Goal: Entertainment & Leisure: Consume media (video, audio)

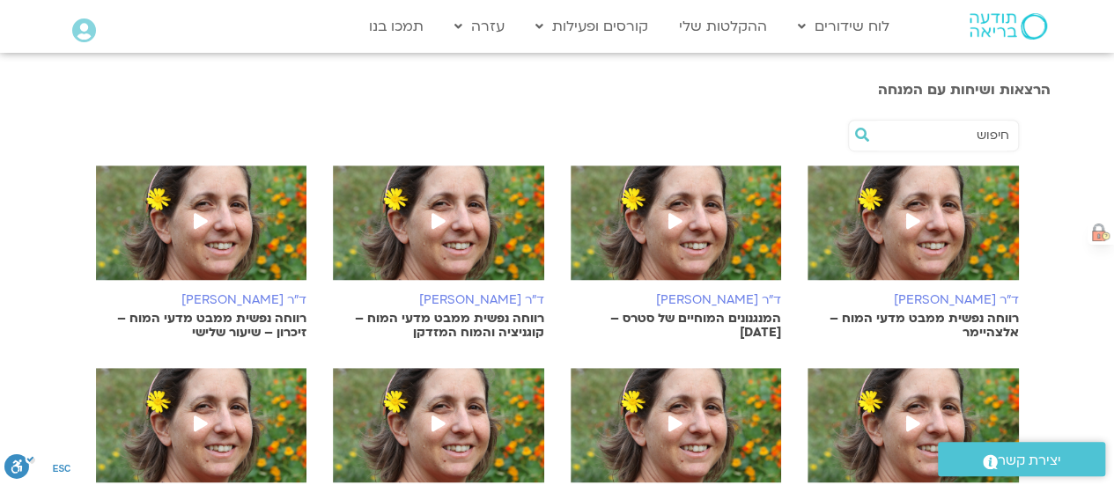
scroll to position [440, 0]
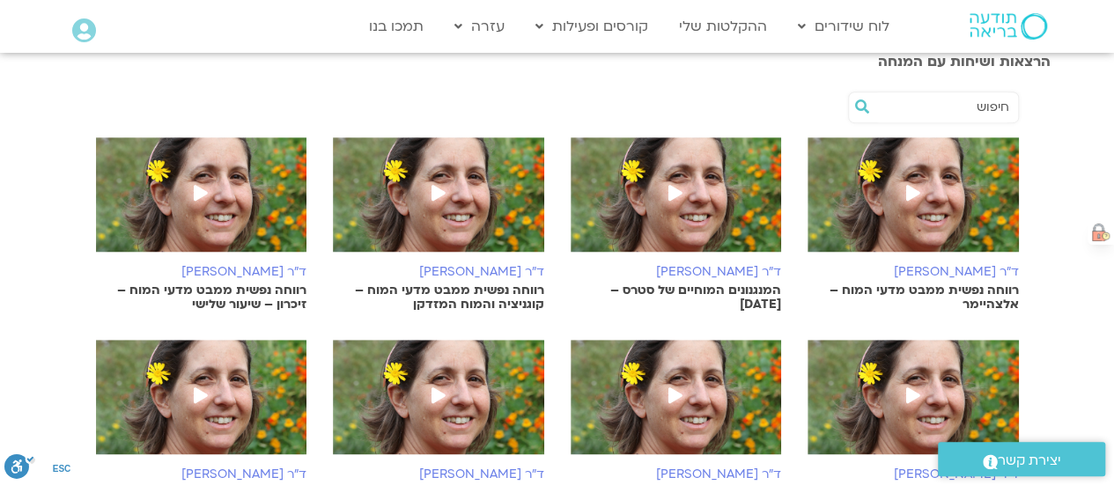
click at [962, 293] on p "רווחה נפשית ממבט מדעי המוח – אלצהיימר" at bounding box center [913, 298] width 211 height 28
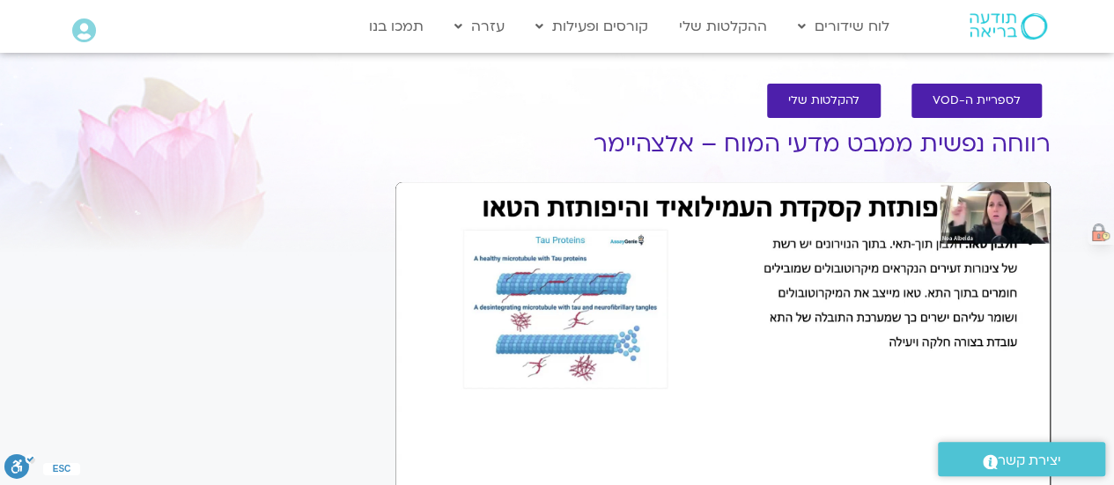
click at [996, 213] on div "Skip Ad 46:03 play_arrow 0:00:00 / 1:50:47 volume_up Mute tune Resolution Auto …" at bounding box center [722, 366] width 655 height 368
click at [766, 419] on div "Skip Ad 46:03 pause 0:00:26 / 1:50:47 volume_up Mute tune Resolution Auto 1080p…" at bounding box center [722, 366] width 655 height 368
click at [705, 388] on div "Skip Ad 46:03 play_arrow 0:00:26 / 1:50:47 volume_up Mute tune Resolution Auto …" at bounding box center [722, 366] width 655 height 368
click at [854, 399] on div "Skip Ad 46:03 pause 0:00:28 / 1:50:47 volume_up Mute tune Resolution Auto 1080p…" at bounding box center [722, 366] width 655 height 368
click at [844, 364] on div "Skip Ad 46:03 play_arrow 0:00:28 / 1:50:47 volume_up Mute tune Resolution Auto …" at bounding box center [722, 366] width 655 height 368
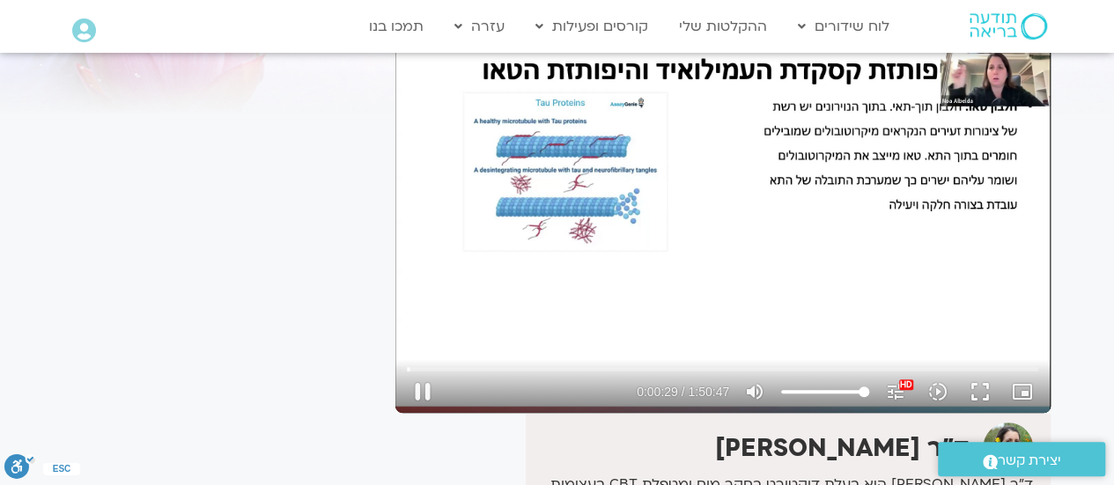
scroll to position [176, 0]
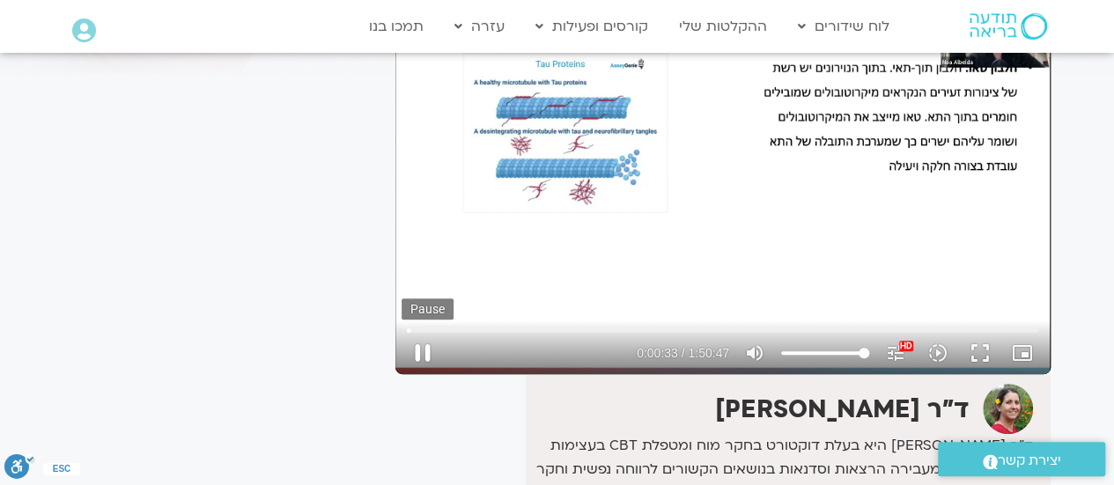
click at [417, 352] on button "pause" at bounding box center [423, 353] width 42 height 42
click at [421, 348] on button "play_arrow" at bounding box center [423, 353] width 42 height 42
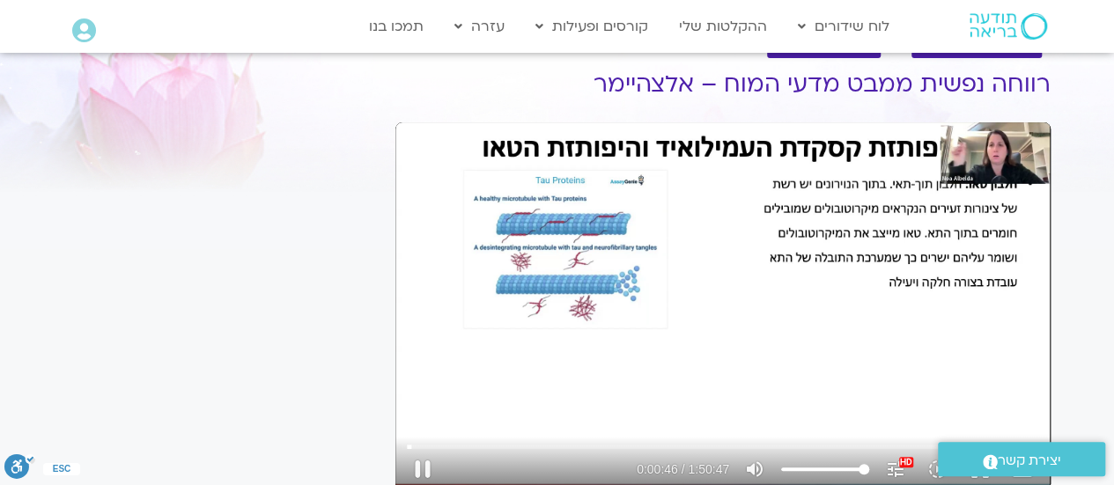
scroll to position [88, 0]
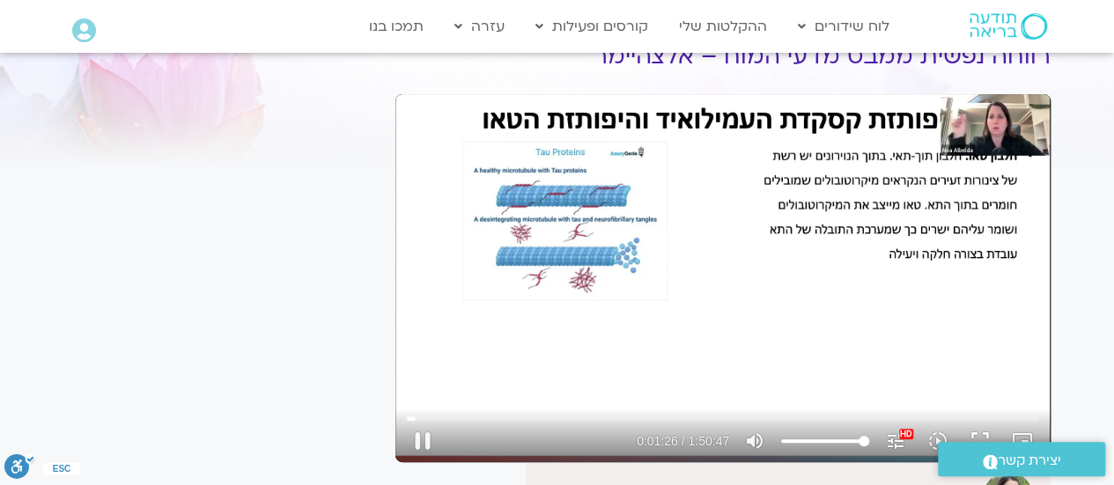
click at [562, 330] on div "Skip Ad 27:40 pause 0:01:26 / 1:50:47 volume_up Mute tune Resolution Auto 1080p…" at bounding box center [722, 278] width 655 height 368
click at [564, 331] on div "Skip Ad 27:40 play_arrow 0:01:26 / 1:50:47 volume_up Mute tune Resolution Auto …" at bounding box center [722, 278] width 655 height 368
click at [433, 418] on input "Seek" at bounding box center [723, 418] width 632 height 11
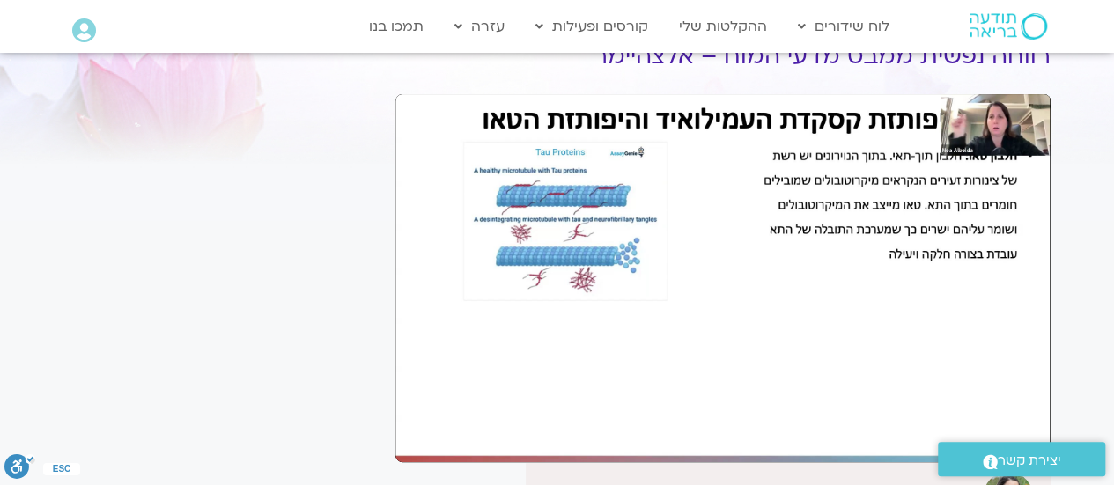
click at [450, 421] on div at bounding box center [538, 441] width 188 height 42
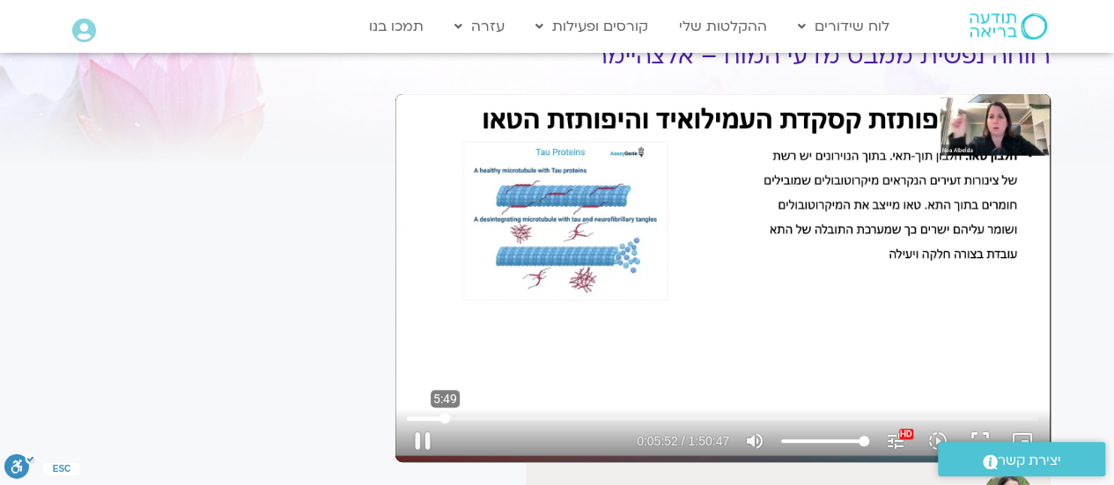
click at [445, 418] on input "Seek" at bounding box center [723, 418] width 632 height 11
click at [465, 414] on input "Seek" at bounding box center [723, 418] width 632 height 11
click at [485, 418] on input "Seek" at bounding box center [723, 418] width 632 height 11
click at [499, 419] on input "Seek" at bounding box center [723, 418] width 632 height 11
click at [511, 417] on input "Seek" at bounding box center [723, 418] width 632 height 11
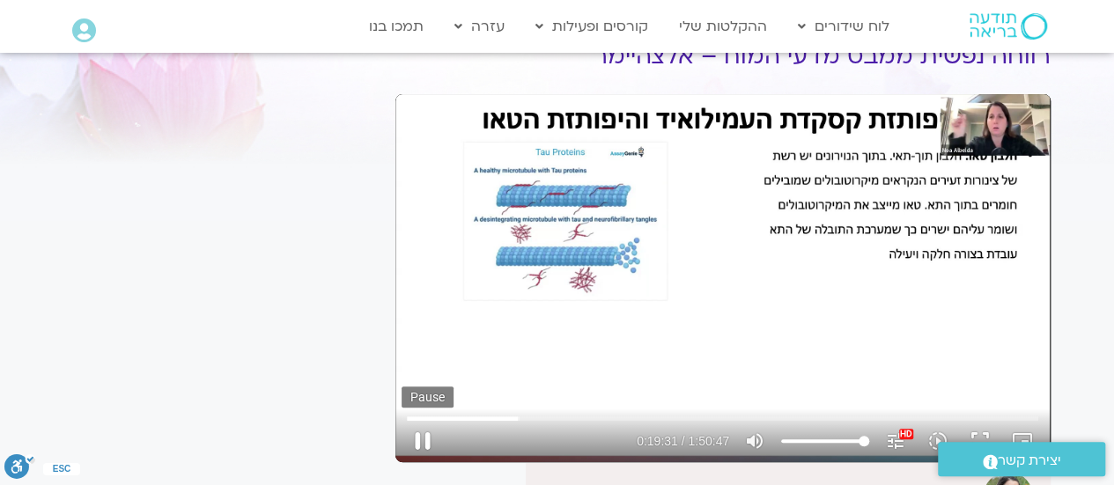
click at [425, 441] on button "pause" at bounding box center [423, 441] width 42 height 42
drag, startPoint x: 856, startPoint y: 304, endPoint x: 912, endPoint y: 295, distance: 56.2
click at [912, 295] on div "Skip Ad 27:02 play_arrow 0:19:31 / 1:50:47 volume_up Mute tune Resolution Auto …" at bounding box center [722, 278] width 655 height 368
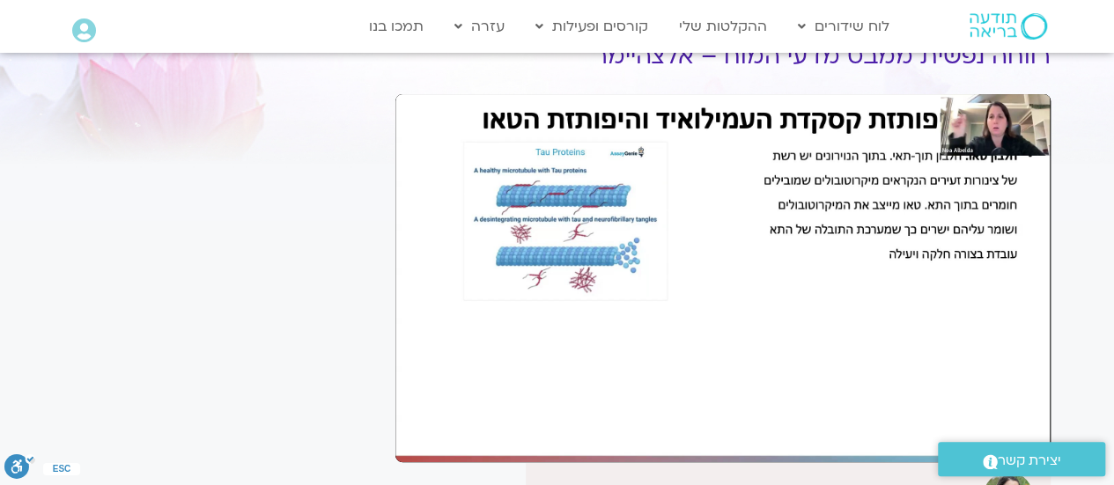
drag, startPoint x: 1005, startPoint y: 126, endPoint x: 314, endPoint y: 187, distance: 694.1
click at [314, 187] on div "It seems we can't find what you're looking for. It seems we can't find what you…" at bounding box center [220, 398] width 331 height 771
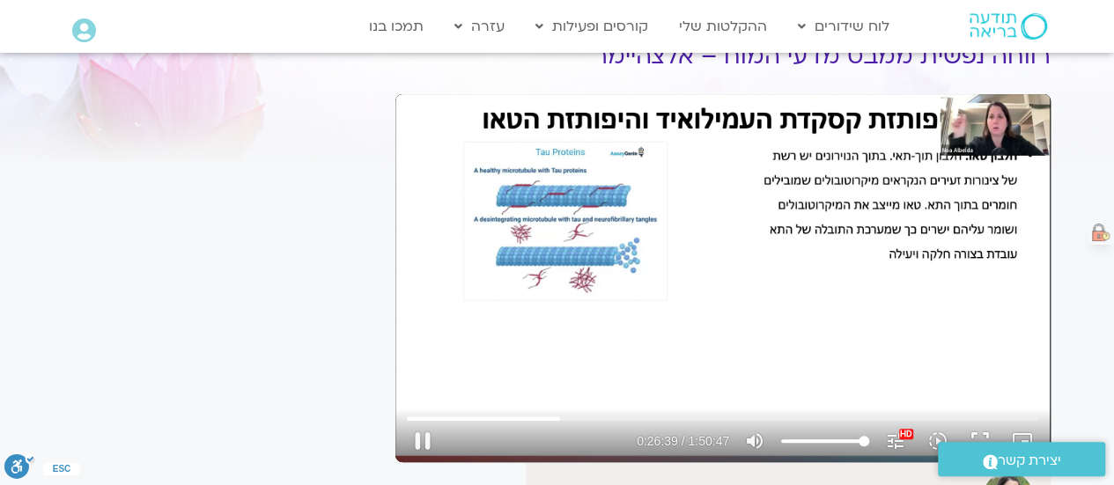
drag, startPoint x: 340, startPoint y: 303, endPoint x: 1002, endPoint y: 129, distance: 684.7
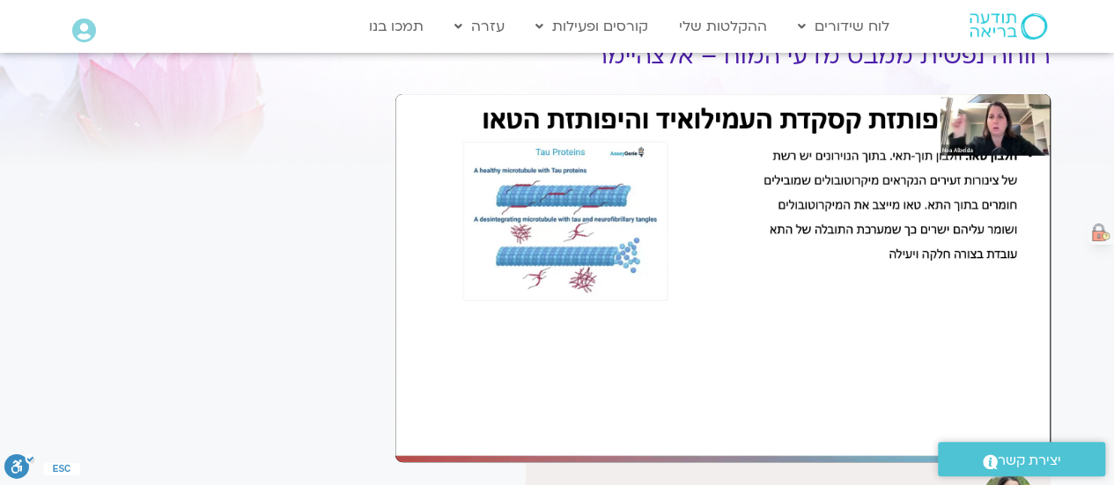
drag, startPoint x: 1002, startPoint y: 129, endPoint x: 1019, endPoint y: 121, distance: 18.9
click at [1019, 121] on div "Skip Ad 27:02 pause 0:26:42 / 1:50:47 volume_up Mute tune Resolution Auto 1080p…" at bounding box center [722, 278] width 655 height 368
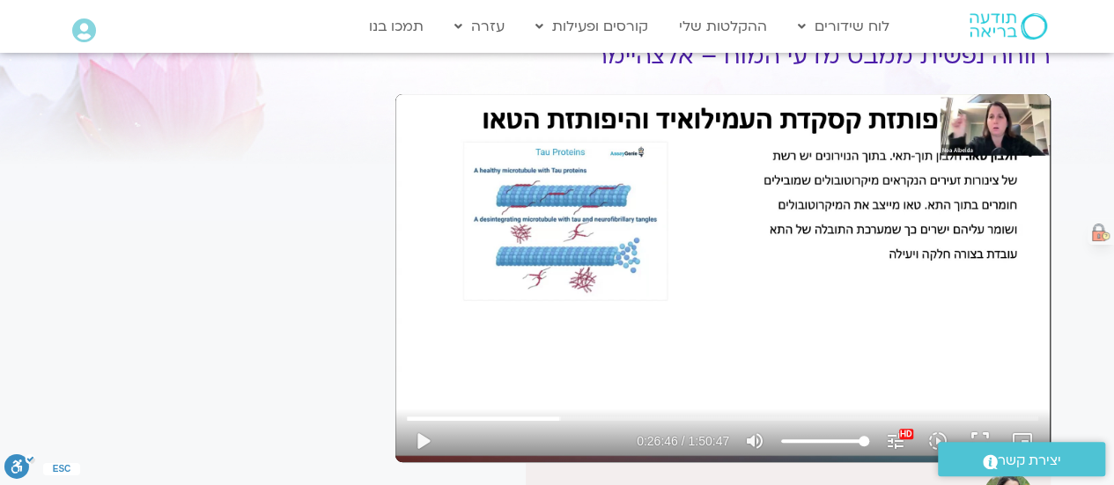
click at [1016, 122] on div "Skip Ad 27:02 play_arrow 0:26:46 / 1:50:47 volume_up Mute tune Resolution Auto …" at bounding box center [722, 278] width 655 height 368
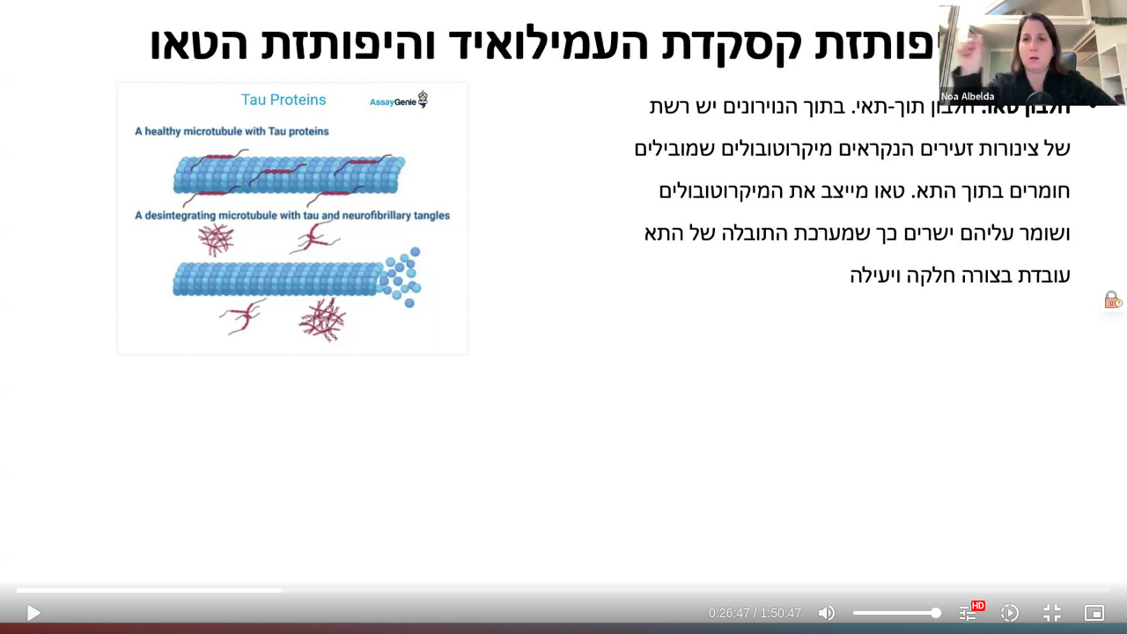
click at [1007, 41] on div "Skip Ad 27:02 play_arrow 0:26:47 / 1:50:47 volume_up Mute tune Resolution Auto …" at bounding box center [563, 317] width 1127 height 634
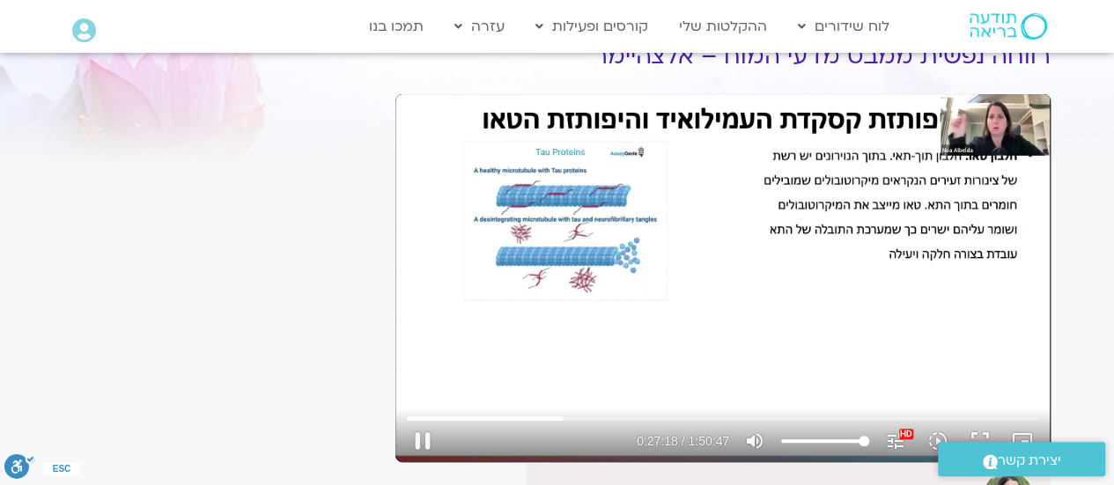
drag, startPoint x: 598, startPoint y: 434, endPoint x: 995, endPoint y: 135, distance: 497.5
drag, startPoint x: 995, startPoint y: 135, endPoint x: 1022, endPoint y: 133, distance: 26.5
click at [1022, 133] on div "Skip Ad 35:31 pause 0:27:20 / 1:50:47 volume_up Mute tune Resolution Auto 1080p…" at bounding box center [722, 278] width 655 height 368
click at [1016, 135] on div "Skip Ad 35:31 play_arrow 0:27:20 / 1:50:47 volume_up Mute tune Resolution Auto …" at bounding box center [722, 278] width 655 height 368
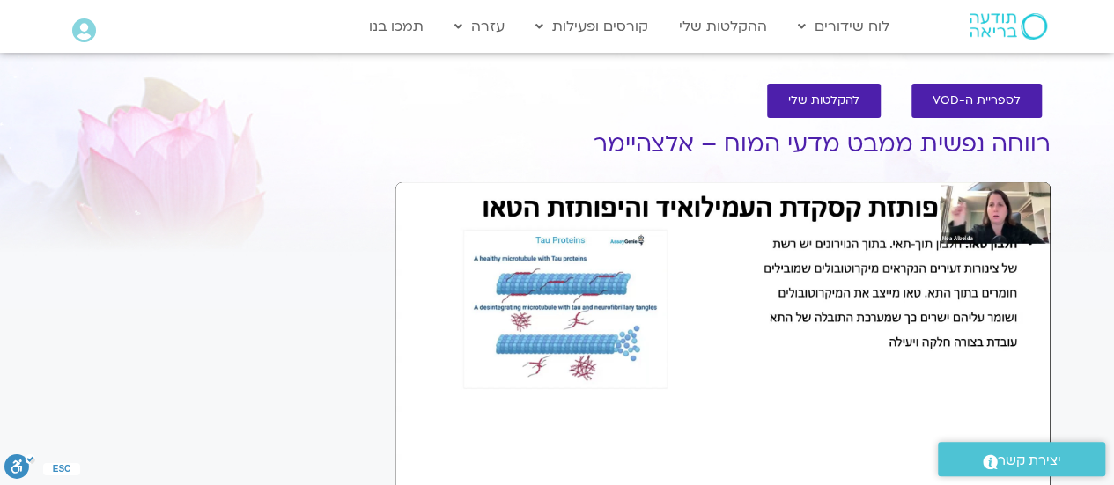
scroll to position [0, 0]
click at [437, 210] on div "Skip Ad 1:49:42 pause 0:36:26 / 1:50:47 volume_up Mute tune Resolution Auto 108…" at bounding box center [722, 366] width 655 height 368
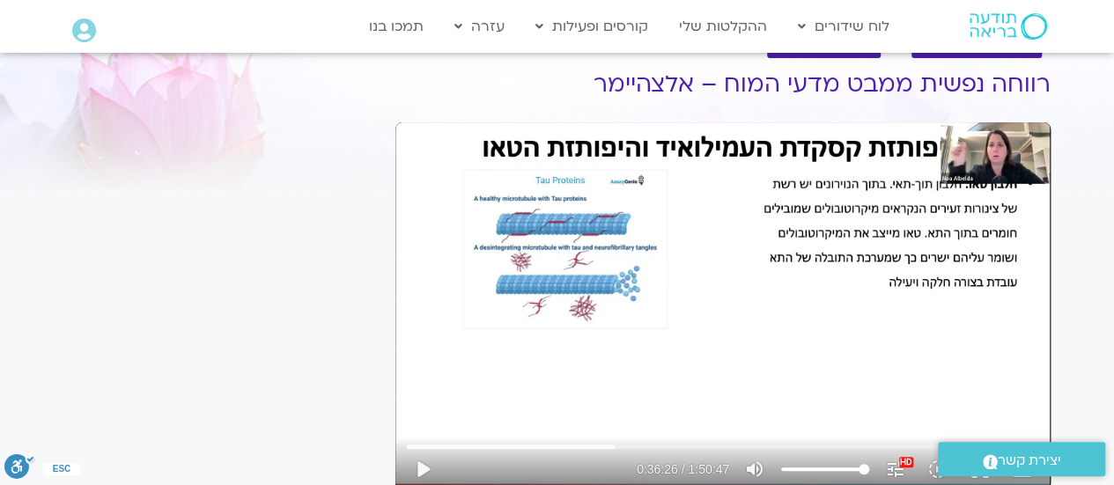
scroll to position [176, 0]
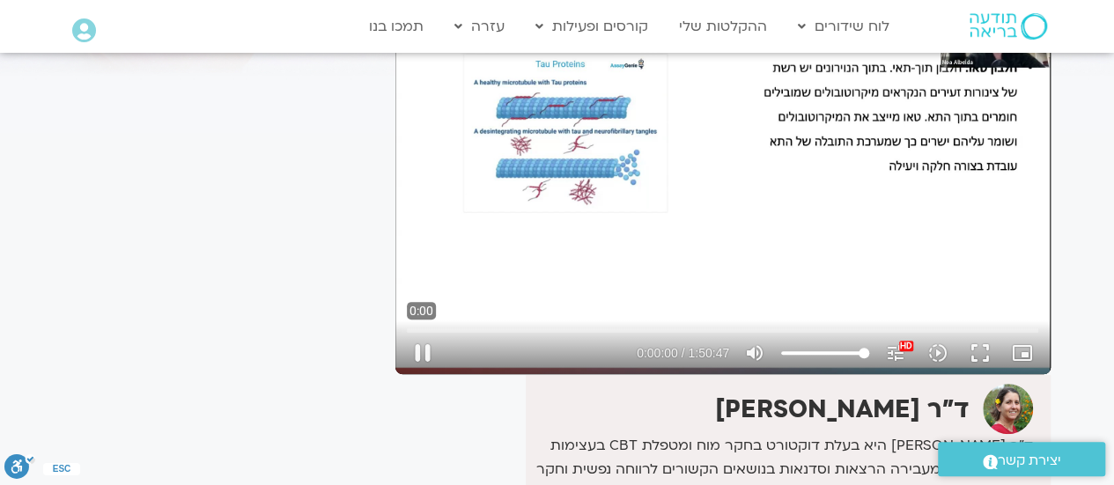
drag, startPoint x: 613, startPoint y: 331, endPoint x: 391, endPoint y: 334, distance: 222.0
click at [407, 333] on input "Seek" at bounding box center [723, 330] width 632 height 11
click at [419, 351] on button "play_arrow" at bounding box center [423, 353] width 42 height 42
type input "96.970356"
